Goal: Find contact information: Find contact information

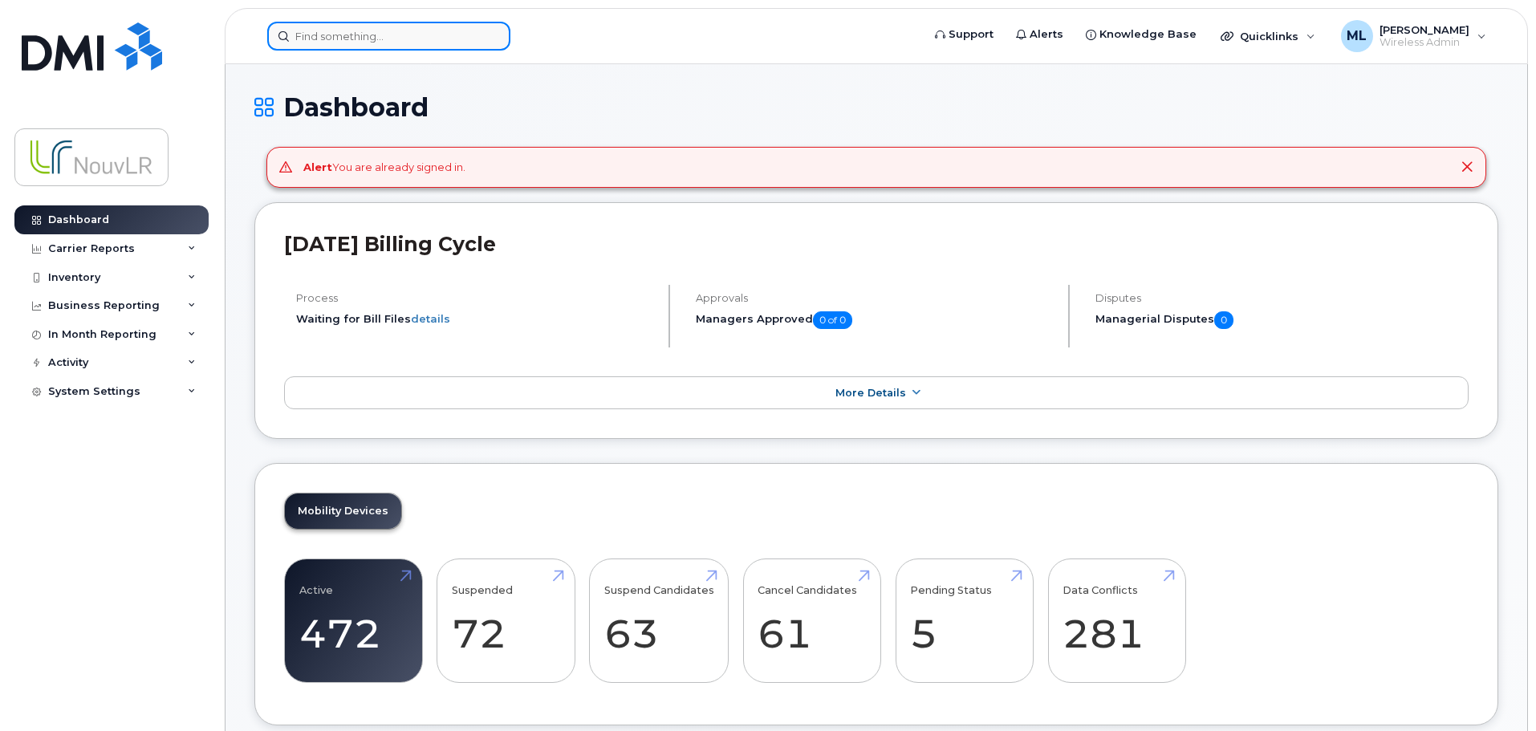
click at [354, 36] on input at bounding box center [388, 36] width 243 height 29
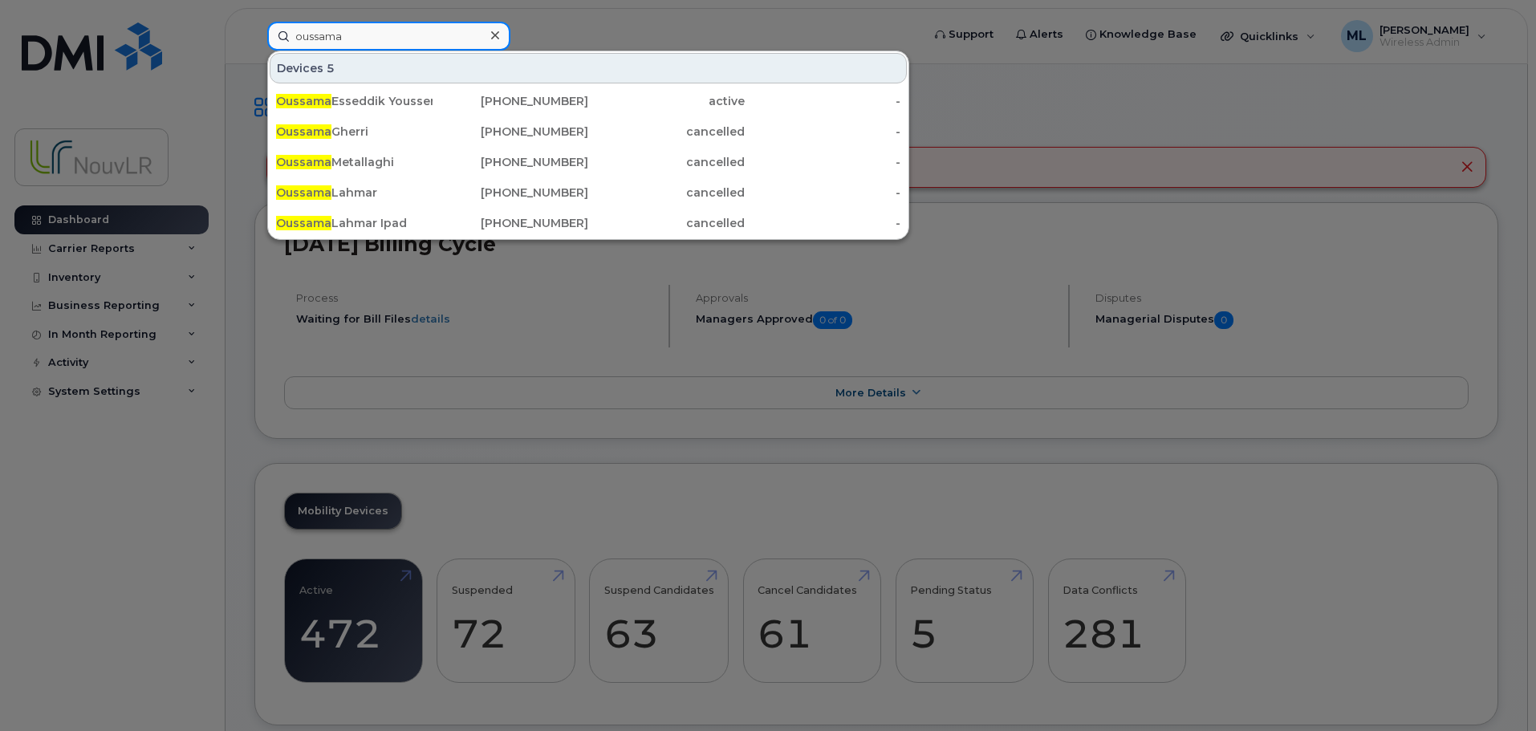
drag, startPoint x: 356, startPoint y: 30, endPoint x: 145, endPoint y: 29, distance: 211.1
click at [254, 28] on div "oussama Devices 5 [PERSON_NAME] Yousseri [PHONE_NUMBER] active - [PERSON_NAME] …" at bounding box center [588, 36] width 669 height 29
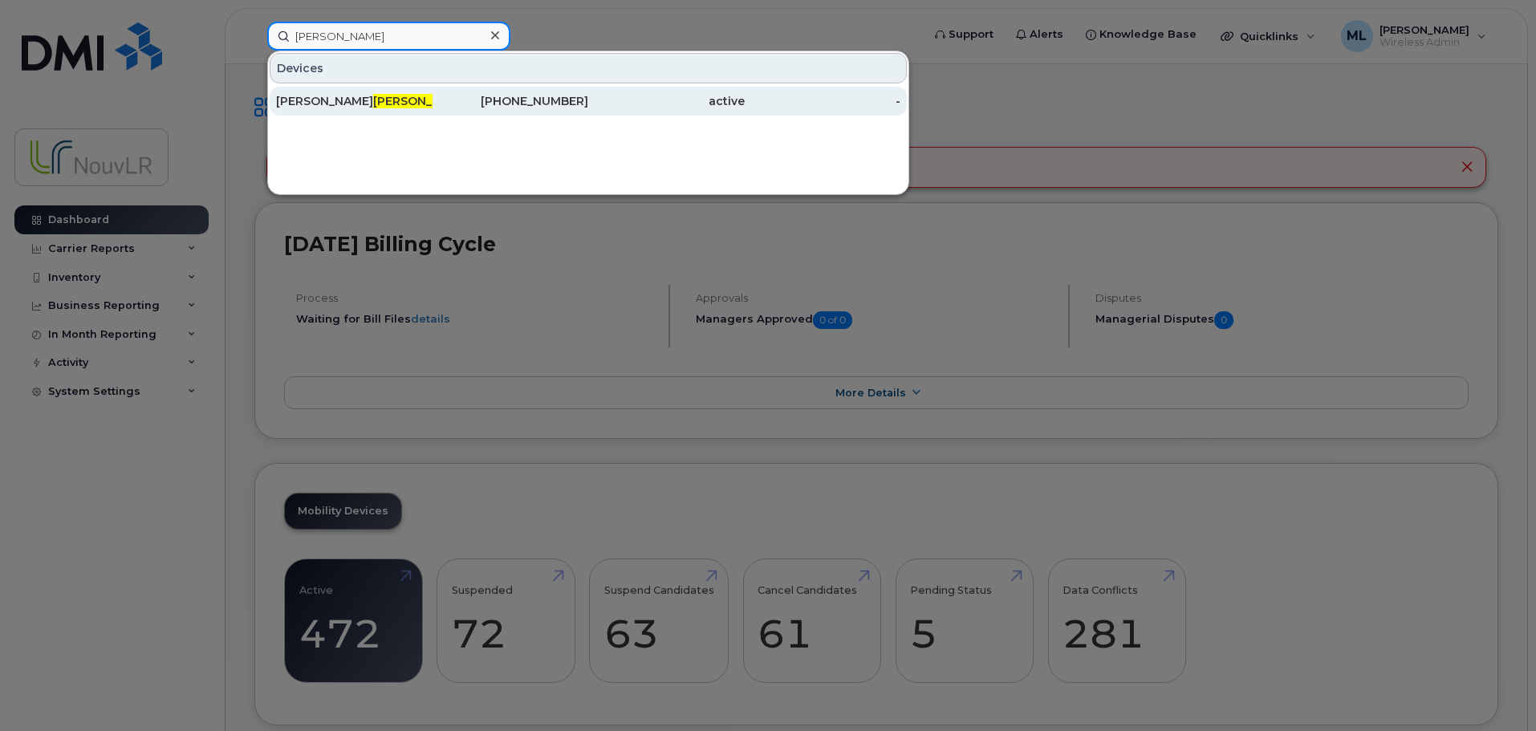
type input "[PERSON_NAME]"
click at [311, 99] on div "[PERSON_NAME]" at bounding box center [354, 101] width 156 height 16
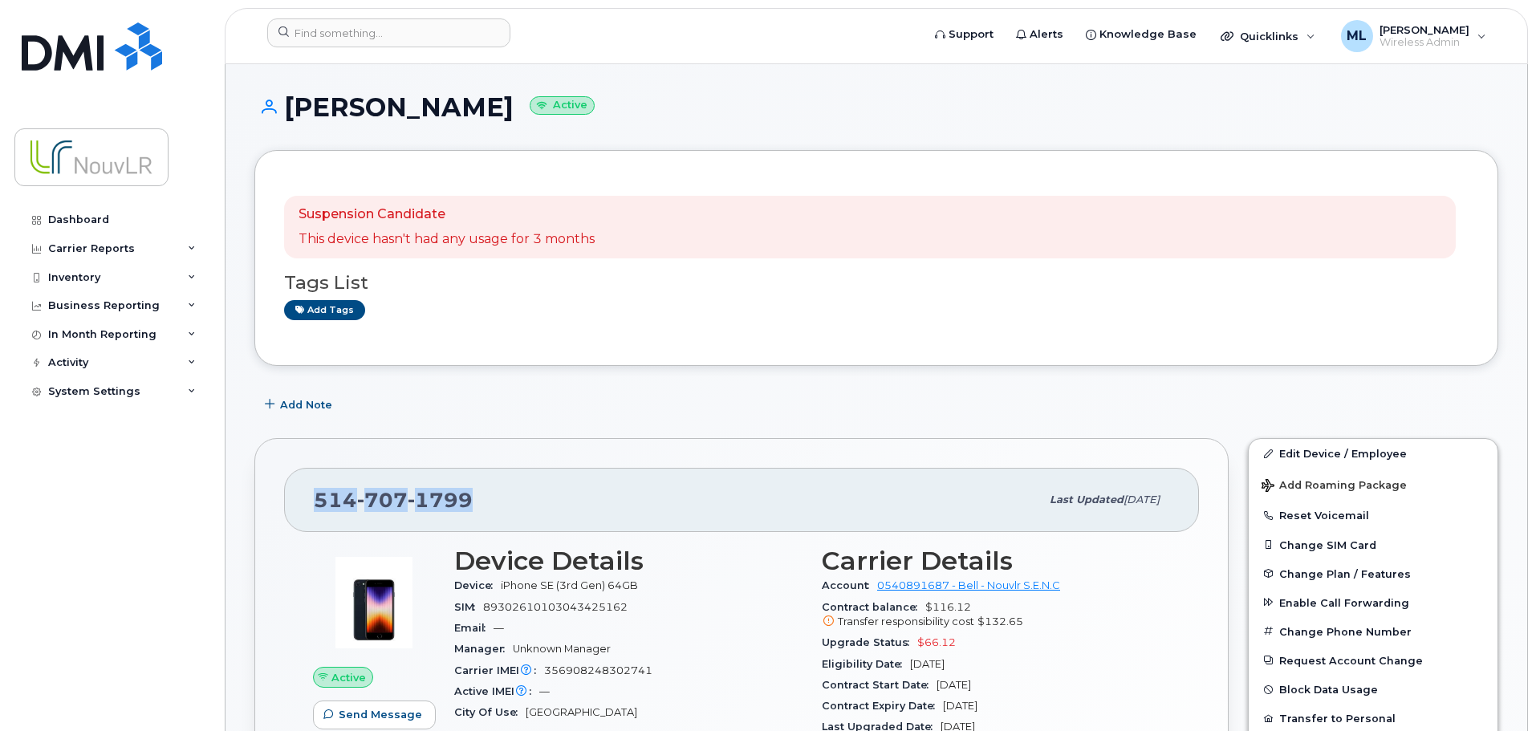
drag, startPoint x: 470, startPoint y: 496, endPoint x: 312, endPoint y: 498, distance: 158.1
click at [312, 498] on div "514 707 1799 Last updated Aug 20, 2025" at bounding box center [741, 500] width 915 height 64
copy span "514 707 1799"
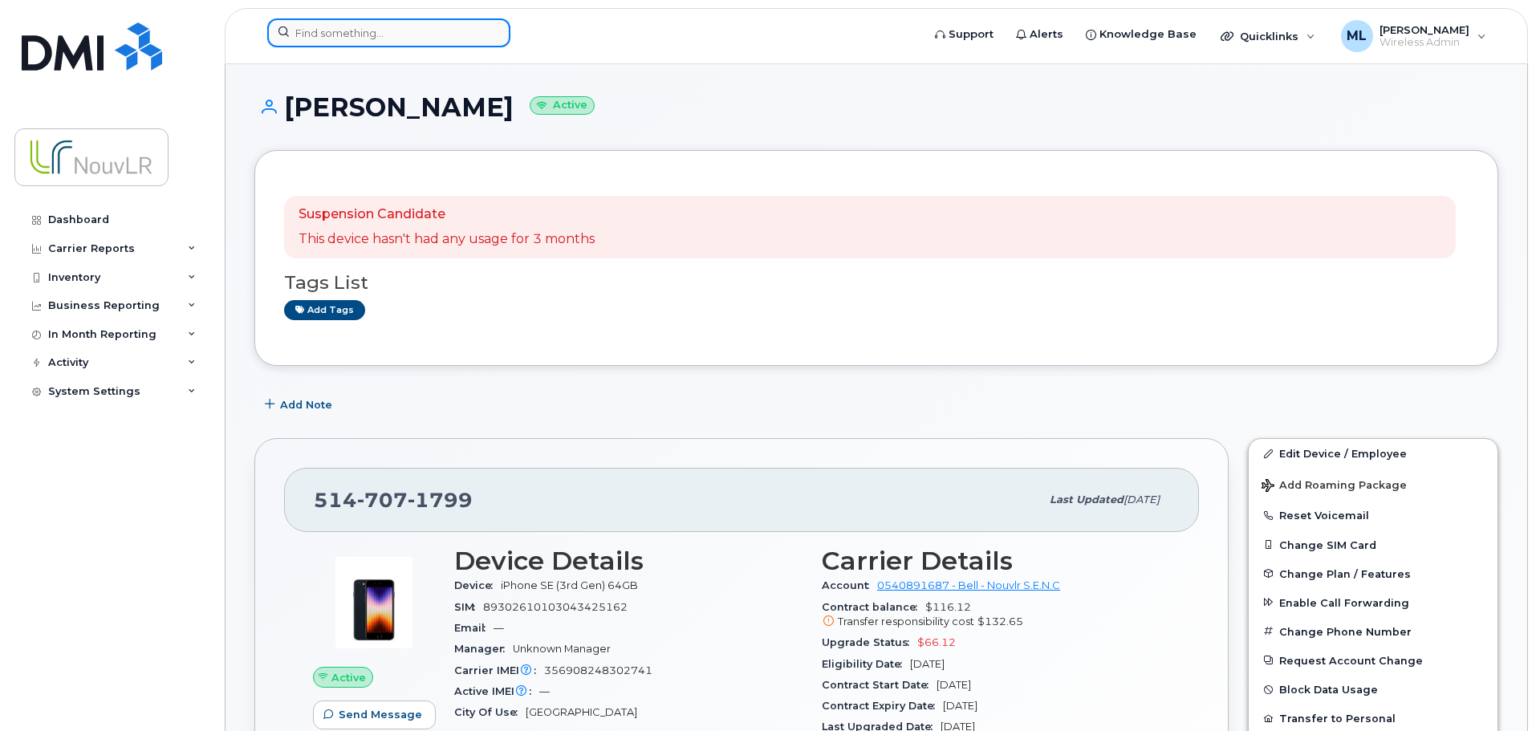
click at [350, 34] on input at bounding box center [388, 32] width 243 height 29
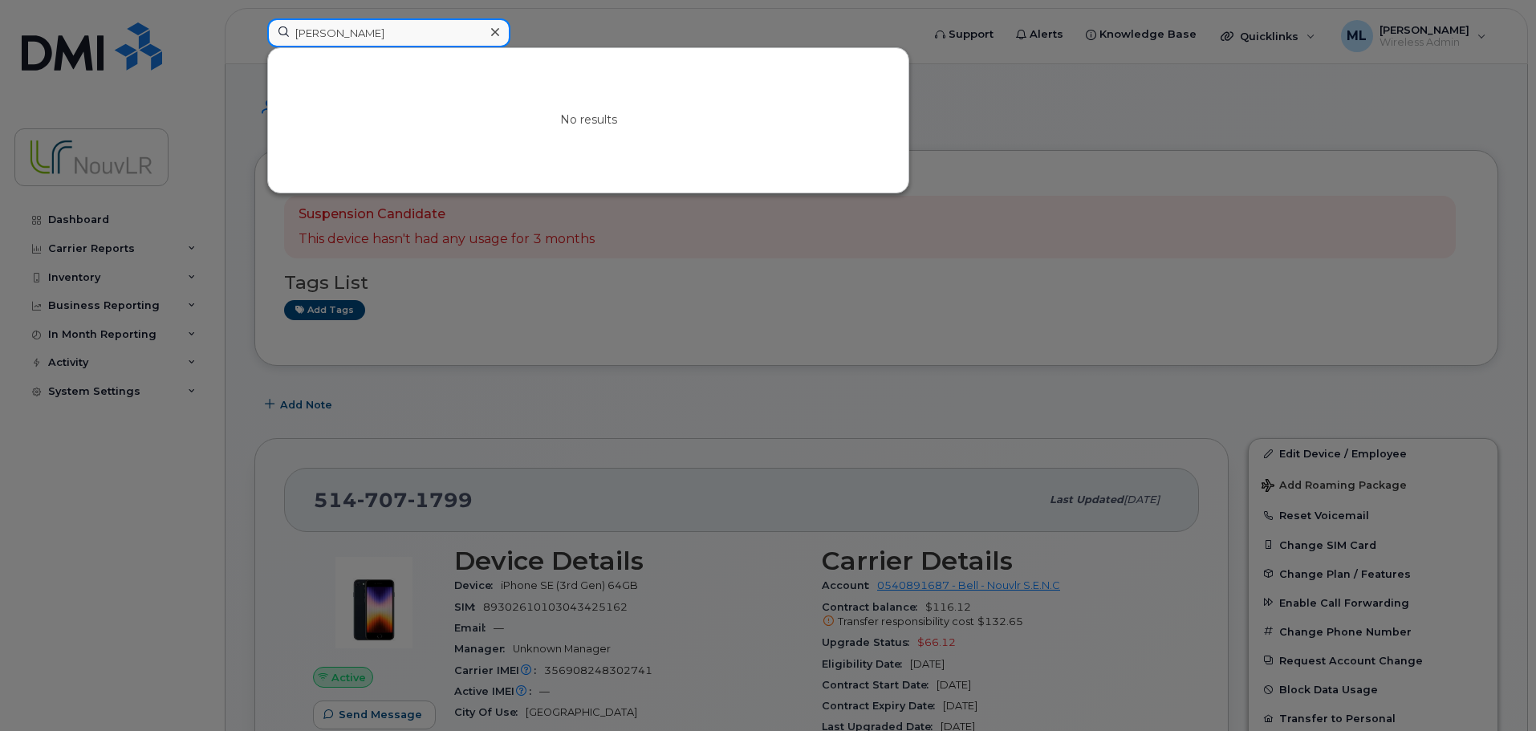
drag, startPoint x: 343, startPoint y: 35, endPoint x: 214, endPoint y: 34, distance: 128.4
click at [254, 34] on div "derek No results" at bounding box center [588, 35] width 669 height 35
type input "bouche"
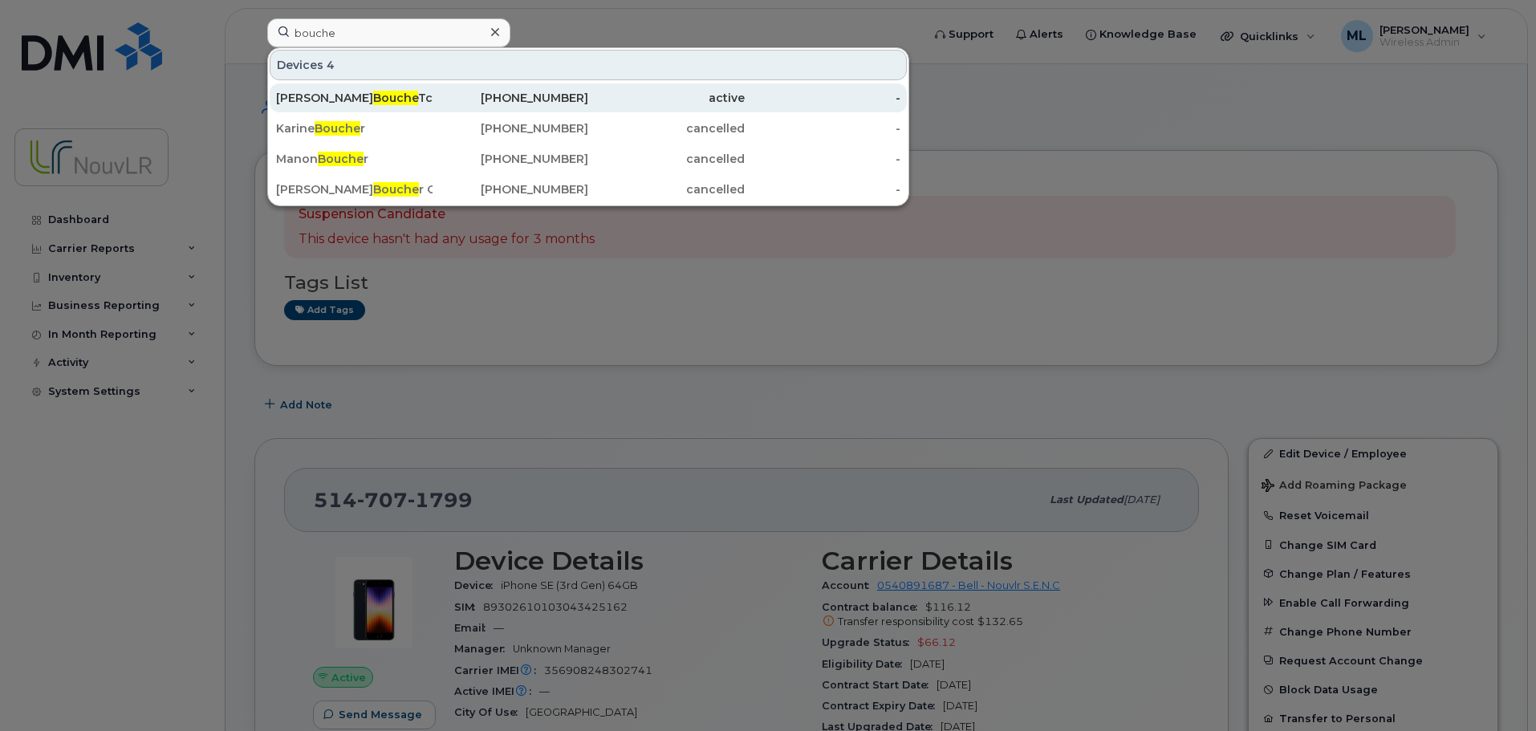
click at [429, 95] on div "Dereck Bleriot Bouche Tchouomgou" at bounding box center [354, 98] width 156 height 16
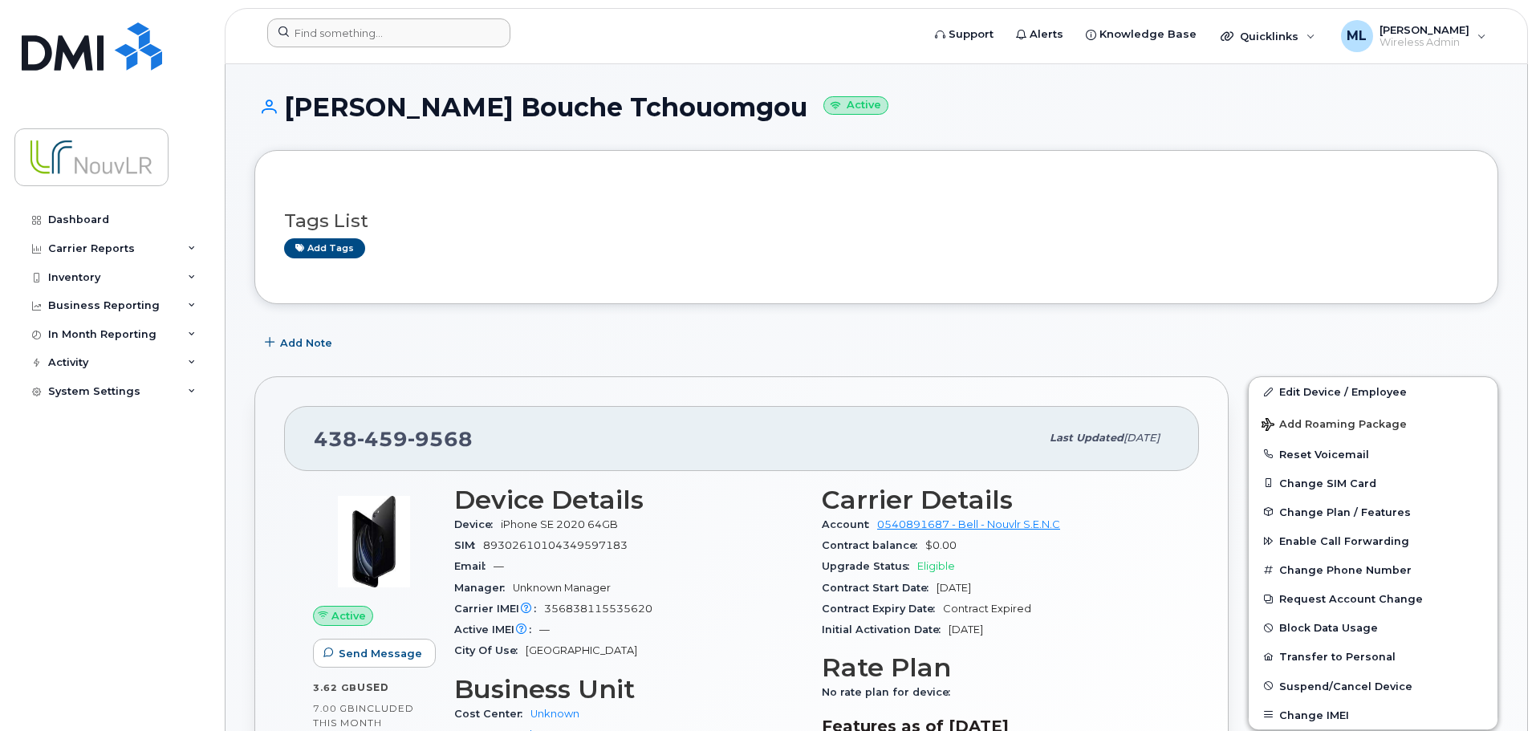
drag, startPoint x: 360, startPoint y: 51, endPoint x: 365, endPoint y: 32, distance: 19.1
click at [360, 48] on div at bounding box center [588, 35] width 669 height 35
click at [365, 35] on input at bounding box center [388, 32] width 243 height 29
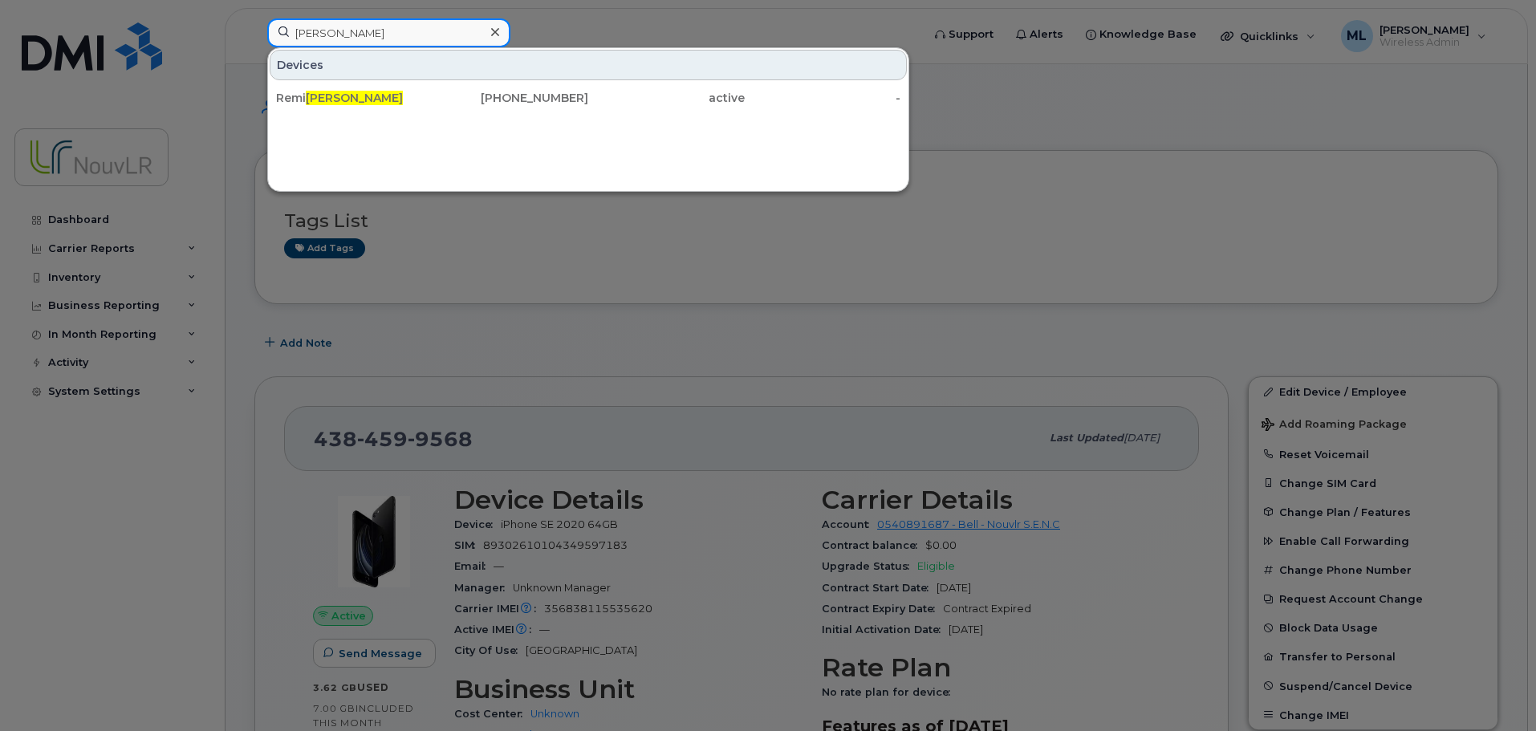
drag, startPoint x: 353, startPoint y: 32, endPoint x: 259, endPoint y: 34, distance: 93.9
click at [259, 34] on div "legendre Devices Remi Legendre 438-337-6467 active -" at bounding box center [588, 35] width 669 height 35
drag, startPoint x: 327, startPoint y: 36, endPoint x: 276, endPoint y: 25, distance: 51.8
click at [276, 25] on input "anior" at bounding box center [388, 32] width 243 height 29
type input "mamer"
